Goal: Find specific page/section: Find specific page/section

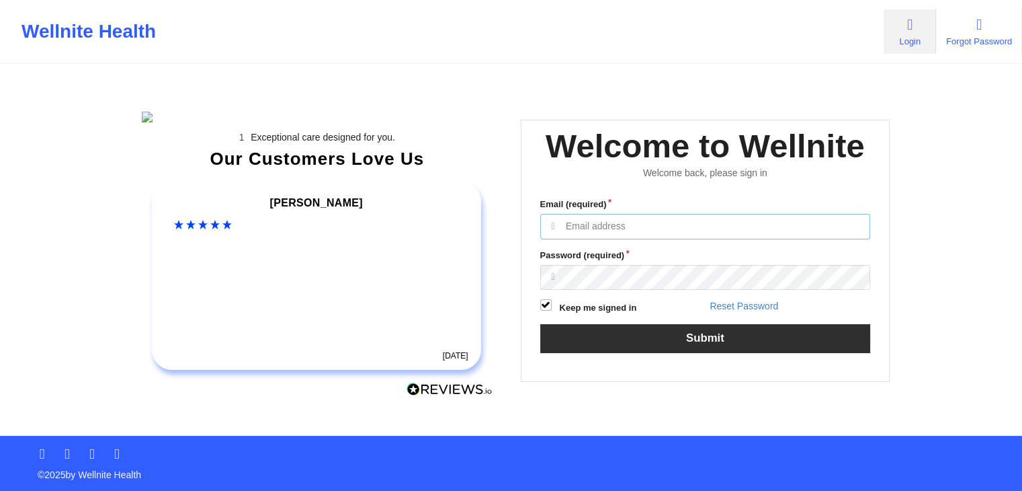
type input "[EMAIL_ADDRESS][DOMAIN_NAME]"
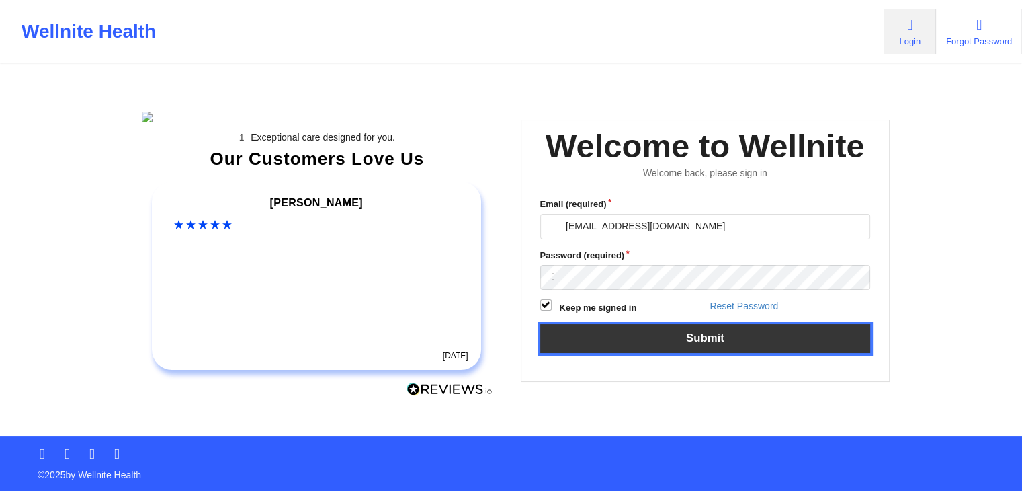
click at [691, 353] on button "Submit" at bounding box center [705, 338] width 331 height 29
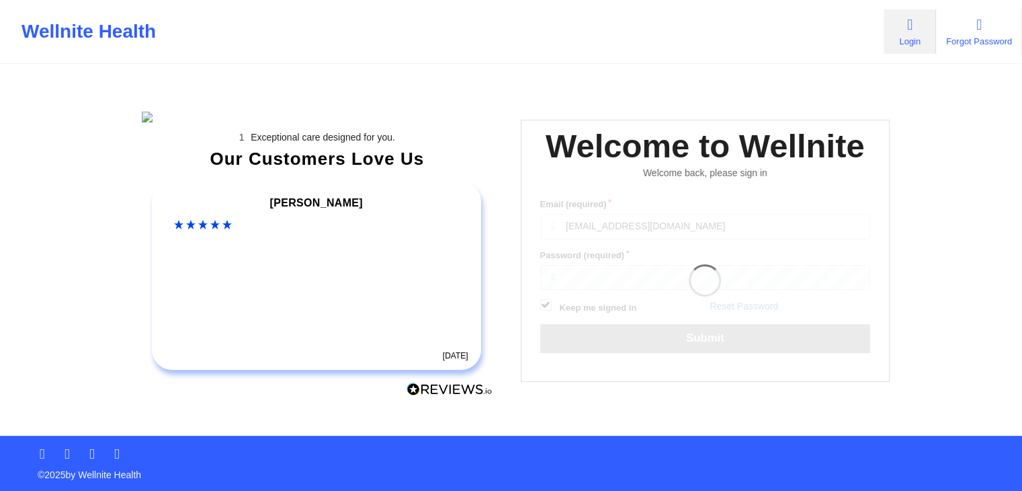
click at [610, 63] on div "Wellnite Health Login Forgot Password" at bounding box center [511, 31] width 1022 height 63
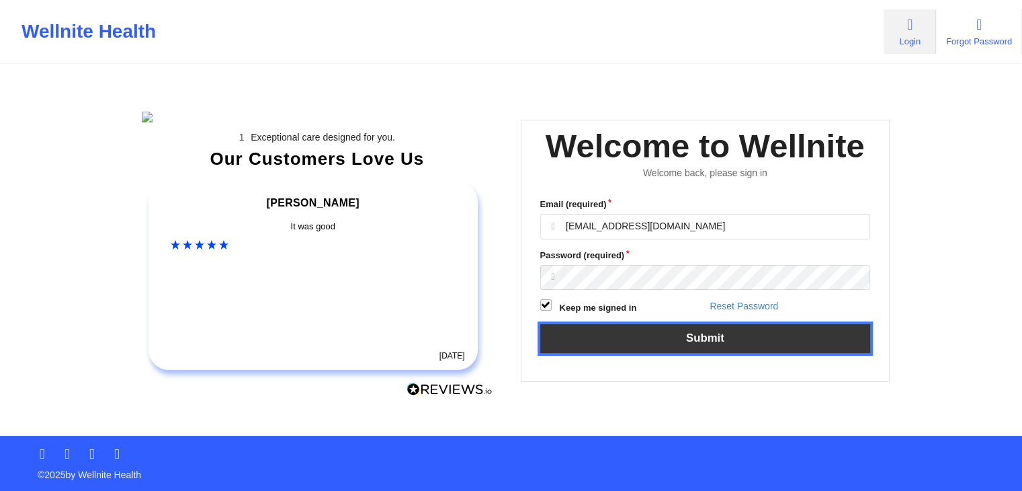
click at [723, 353] on button "Submit" at bounding box center [705, 338] width 331 height 29
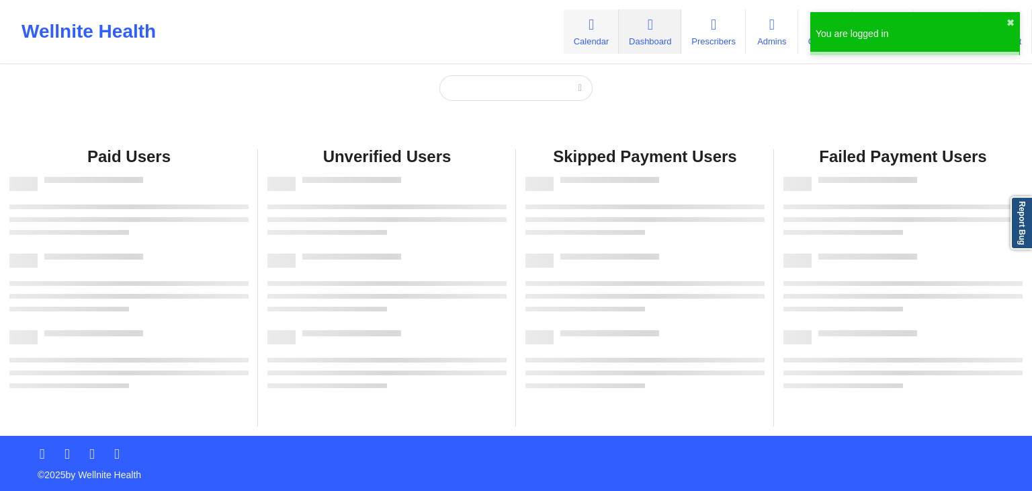
click at [590, 34] on link "Calendar" at bounding box center [591, 31] width 55 height 44
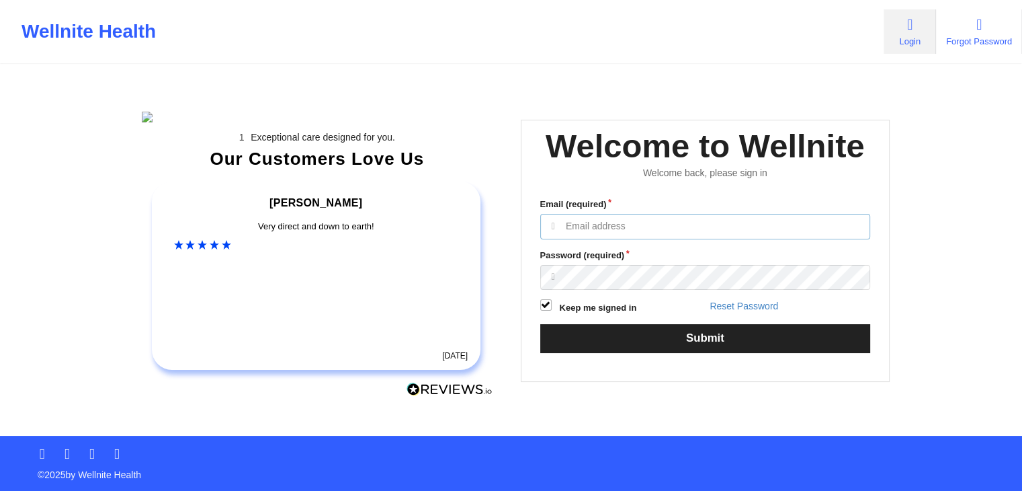
type input "[EMAIL_ADDRESS][DOMAIN_NAME]"
click at [733, 108] on div "Exceptional care designed for you. Our Customers Love Us [PERSON_NAME] C Amazin…" at bounding box center [511, 218] width 776 height 436
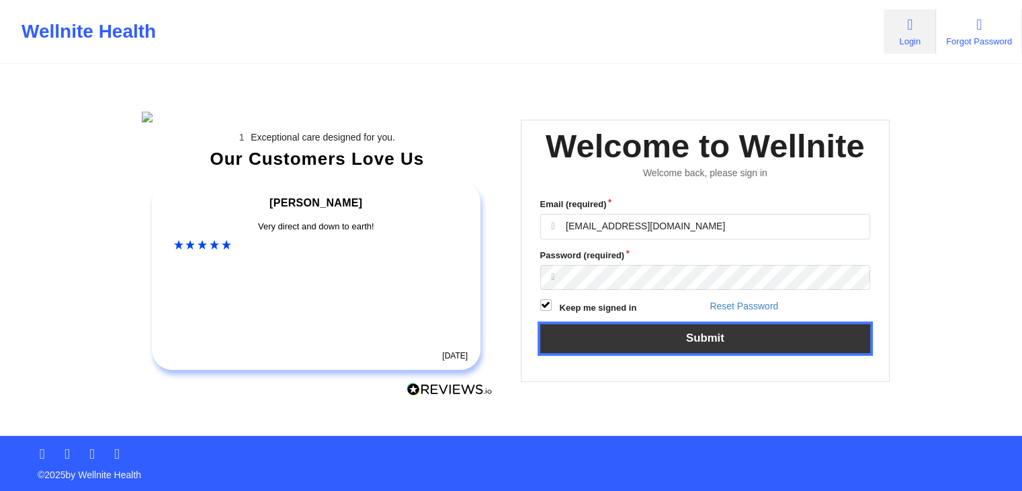
click at [710, 353] on button "Submit" at bounding box center [705, 338] width 331 height 29
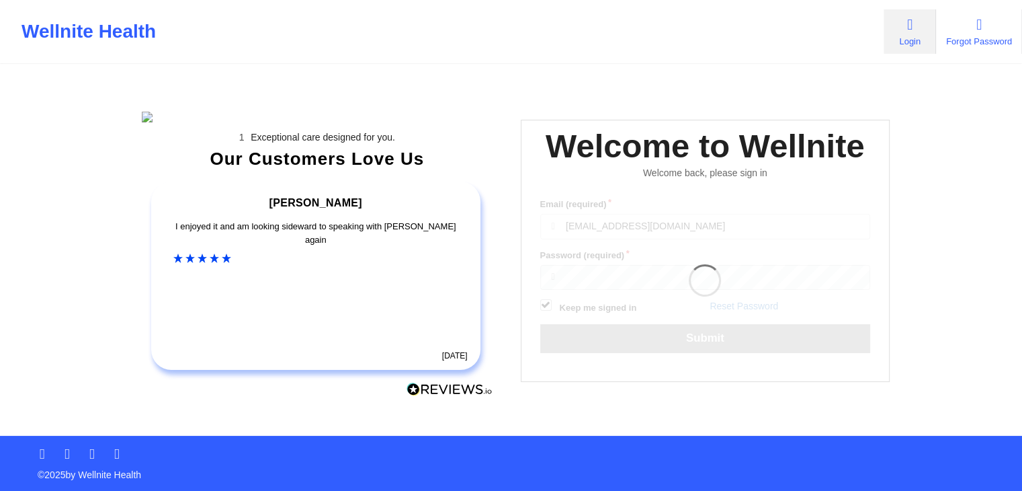
click at [537, 30] on div "Wellnite Health Login Forgot Password" at bounding box center [511, 32] width 1022 height 54
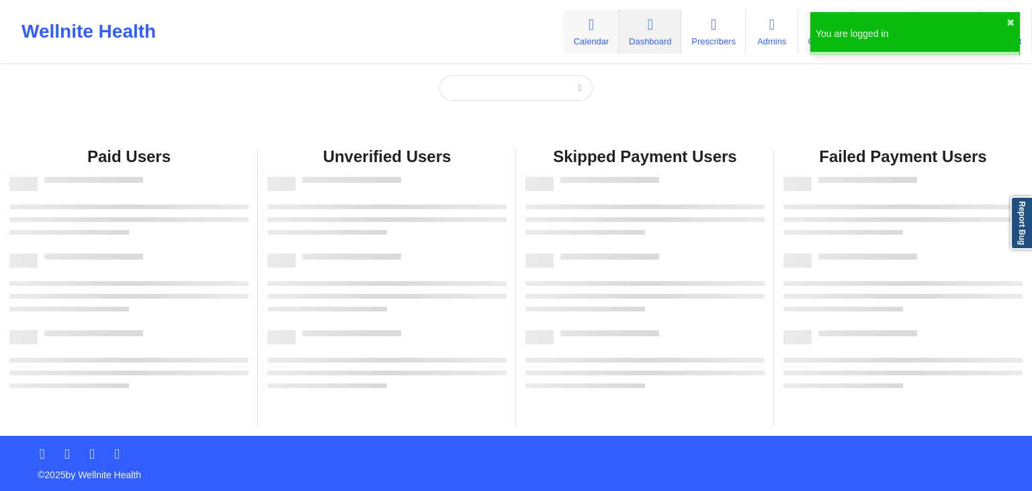
click at [584, 32] on link "Calendar" at bounding box center [591, 31] width 55 height 44
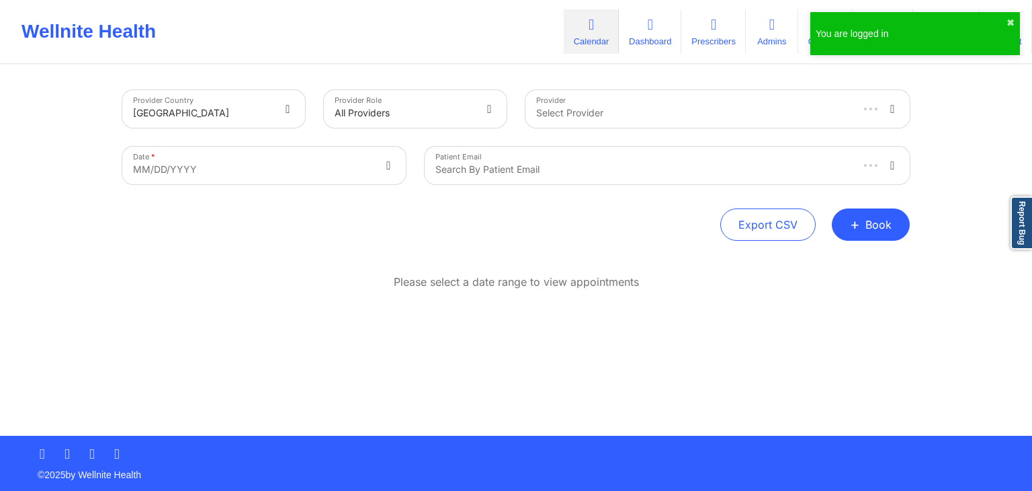
click at [472, 23] on div "Wellnite Health Calendar Dashboard Prescribers Admins Coaches Therapists Medica…" at bounding box center [516, 32] width 1032 height 54
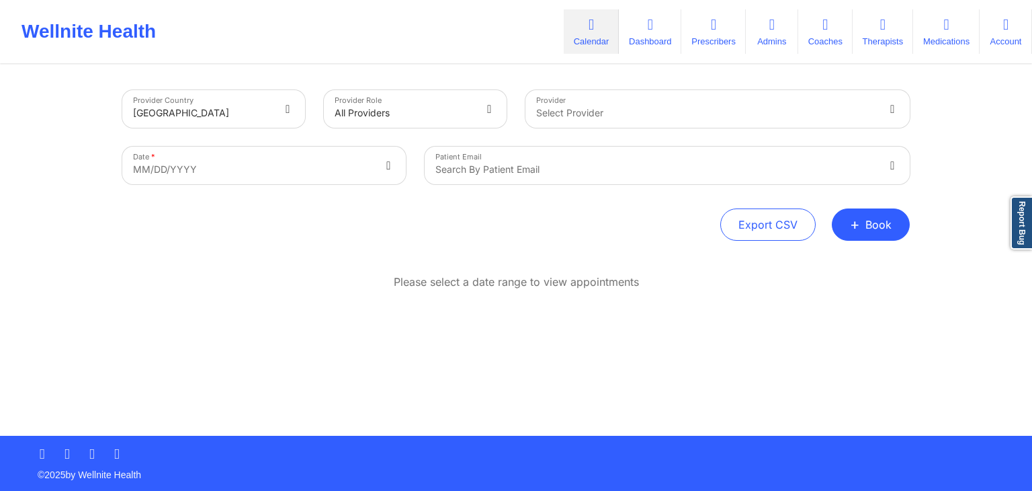
select select "2025-8"
select select "2025-9"
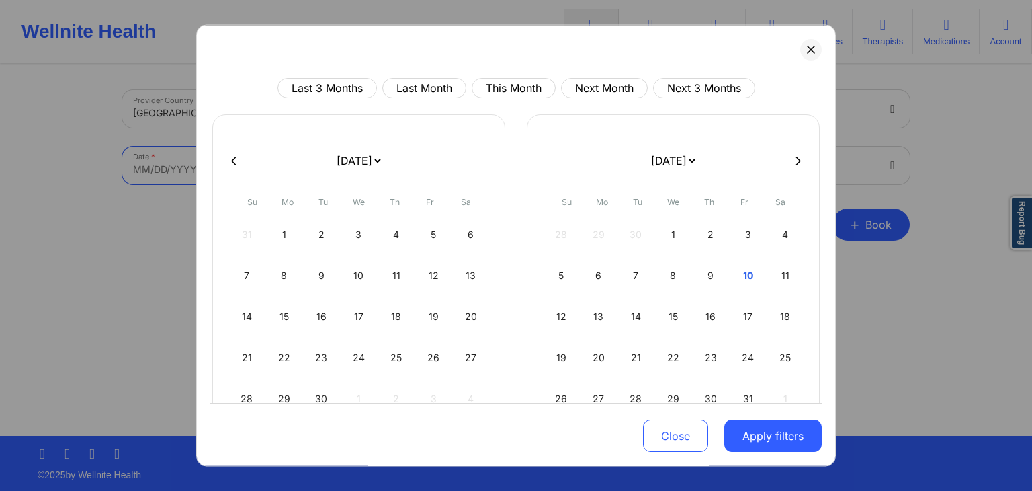
click at [310, 179] on body "Wellnite Health Calendar Dashboard Prescribers Admins Coaches Therapists Medica…" at bounding box center [516, 245] width 1032 height 491
click at [423, 89] on button "Last Month" at bounding box center [424, 88] width 84 height 20
select select "2025-8"
select select "2025-9"
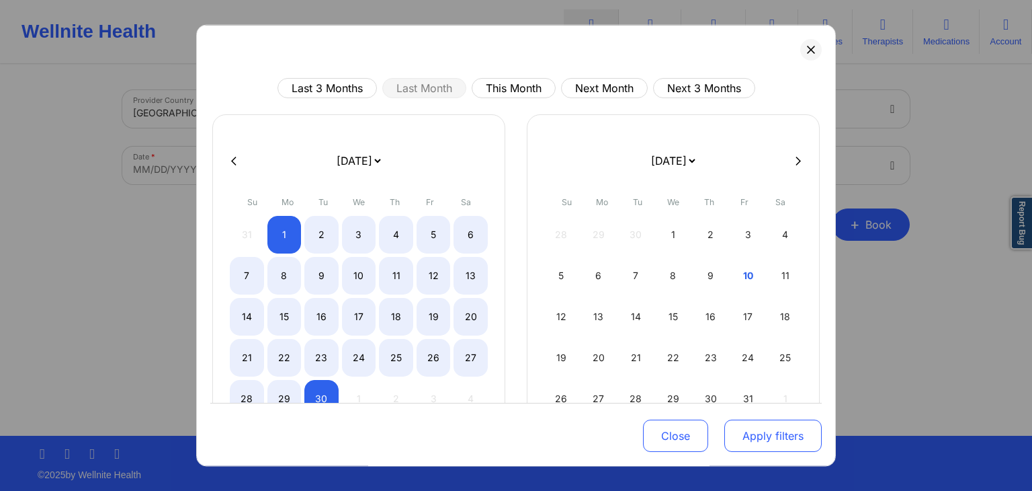
click at [764, 444] on button "Apply filters" at bounding box center [773, 436] width 97 height 32
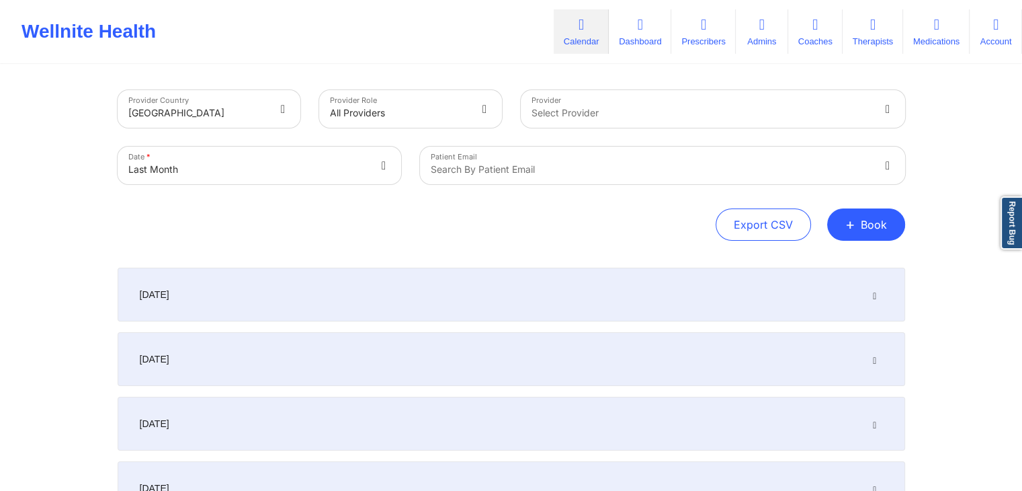
click at [444, 305] on div "[DATE]" at bounding box center [512, 295] width 788 height 54
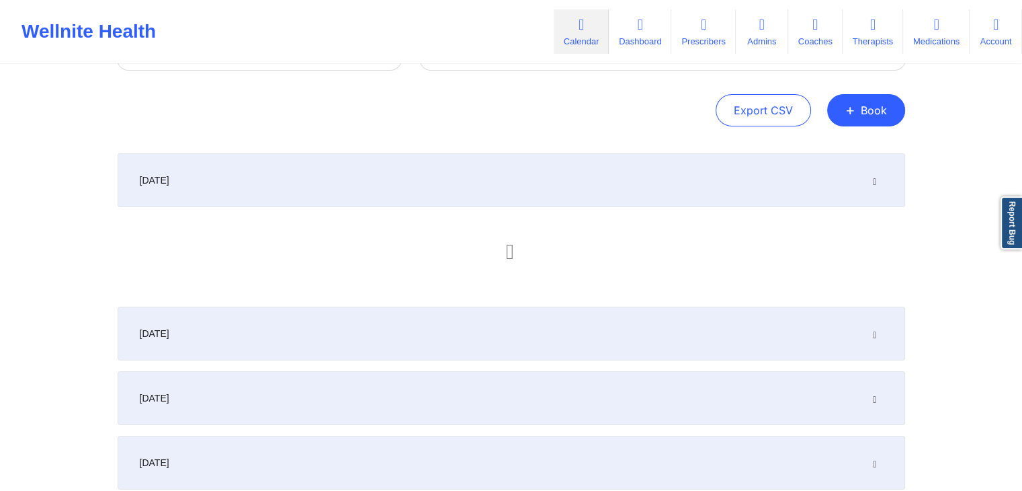
scroll to position [115, 0]
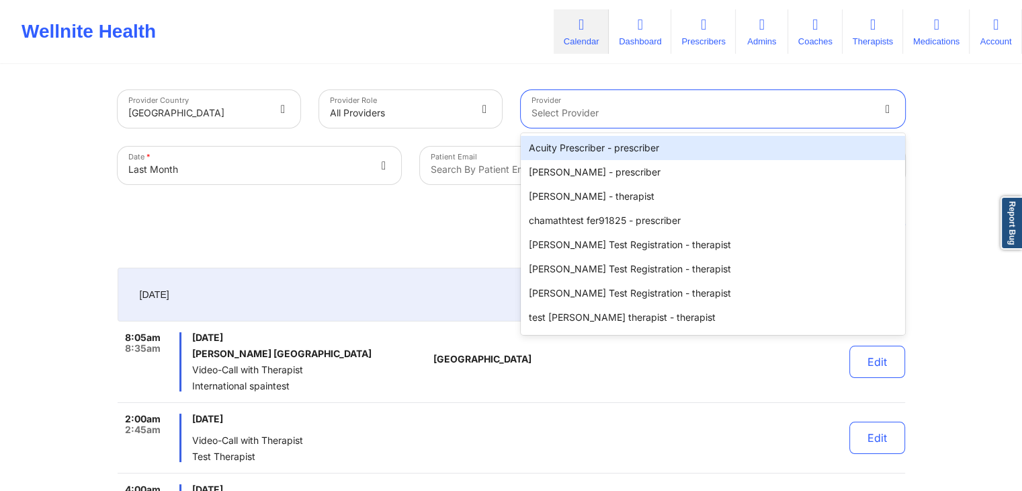
click at [608, 119] on div at bounding box center [702, 113] width 340 height 16
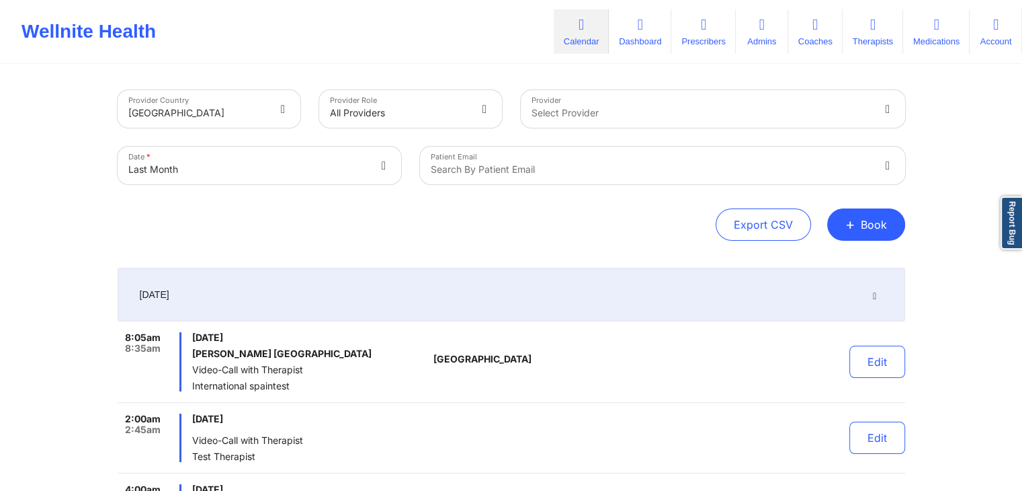
click at [456, 232] on div "Export CSV + Book" at bounding box center [512, 224] width 788 height 32
